Goal: Task Accomplishment & Management: Manage account settings

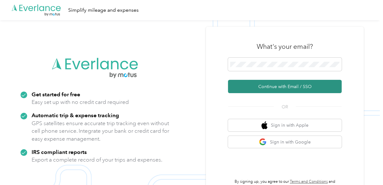
click at [284, 89] on button "Continue with Email / SSO" at bounding box center [285, 86] width 114 height 13
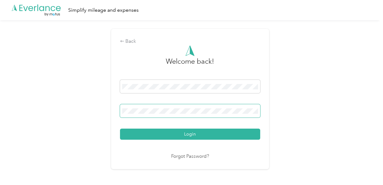
click at [252, 107] on span at bounding box center [190, 110] width 140 height 13
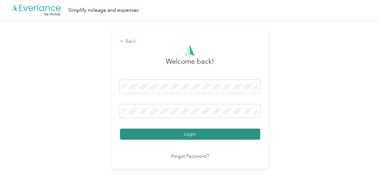
click at [186, 132] on button "Login" at bounding box center [190, 133] width 140 height 11
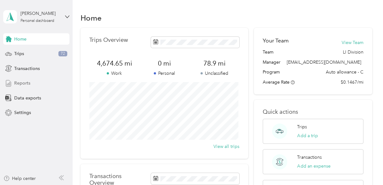
click at [24, 84] on span "Reports" at bounding box center [22, 83] width 16 height 7
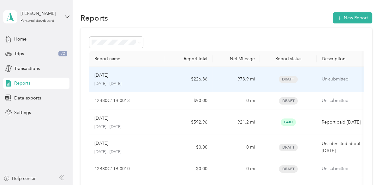
click at [158, 80] on div "Sep [DATE] - [DATE]" at bounding box center [127, 79] width 66 height 15
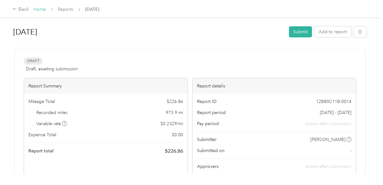
click at [41, 10] on link "Home" at bounding box center [39, 9] width 12 height 5
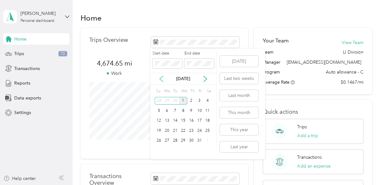
click at [163, 78] on icon at bounding box center [161, 79] width 6 height 6
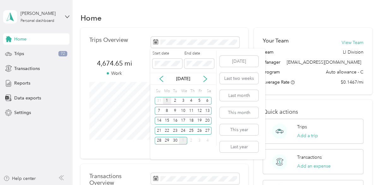
click at [166, 100] on div "1" at bounding box center [167, 101] width 8 height 8
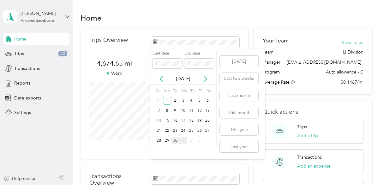
click at [176, 139] on div "30" at bounding box center [175, 141] width 8 height 8
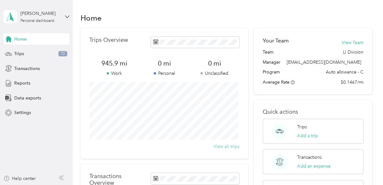
click at [225, 146] on button "View all trips" at bounding box center [227, 146] width 26 height 7
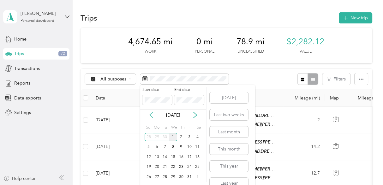
click at [151, 115] on icon at bounding box center [151, 115] width 3 height 6
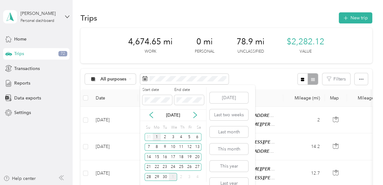
click at [159, 137] on div "1" at bounding box center [157, 137] width 8 height 8
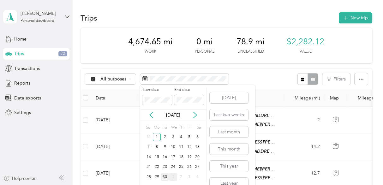
click at [164, 176] on div "30" at bounding box center [165, 177] width 8 height 8
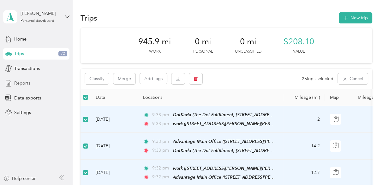
click at [20, 84] on span "Reports" at bounding box center [22, 83] width 16 height 7
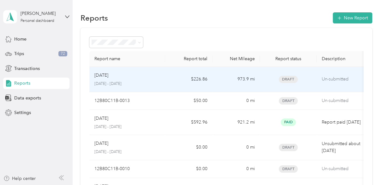
click at [216, 82] on td "973.9 mi" at bounding box center [236, 79] width 47 height 25
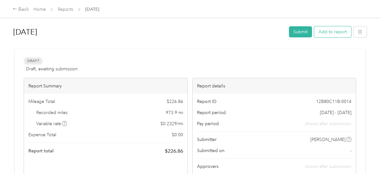
click at [322, 35] on button "Add to report" at bounding box center [332, 31] width 37 height 11
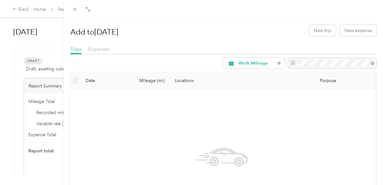
click at [41, 100] on div "Add to [DATE] New trip New expense Trips Expenses Work Mileage Date Mileage (mi…" at bounding box center [191, 92] width 383 height 185
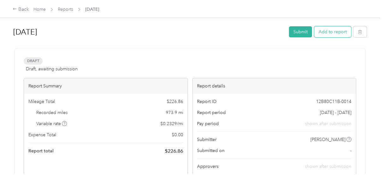
click at [332, 34] on button "Add to report" at bounding box center [332, 31] width 37 height 11
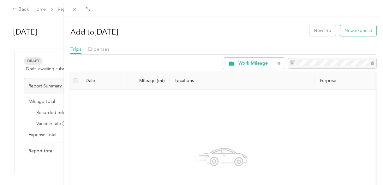
click at [351, 29] on button "New expense" at bounding box center [358, 30] width 36 height 11
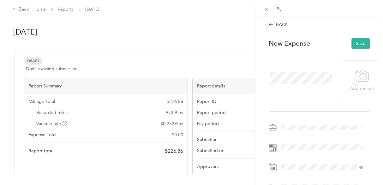
click at [291, 148] on span "Expenses" at bounding box center [292, 148] width 19 height 5
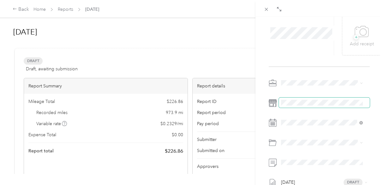
scroll to position [18, 0]
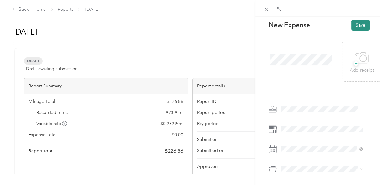
click at [356, 25] on button "Save" at bounding box center [361, 25] width 18 height 11
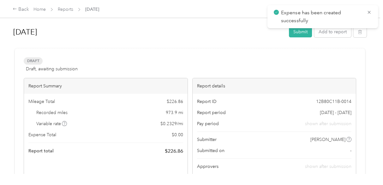
click at [372, 13] on div "Expense has been created successfully" at bounding box center [323, 16] width 111 height 23
click at [371, 11] on icon at bounding box center [369, 12] width 5 height 6
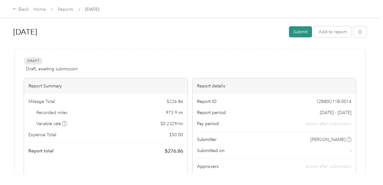
click at [292, 34] on button "Submit" at bounding box center [300, 31] width 23 height 11
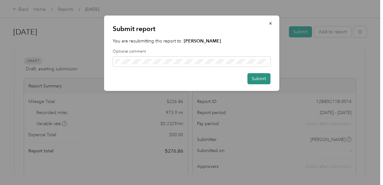
click at [260, 81] on button "Submit" at bounding box center [258, 78] width 23 height 11
